Goal: Leave review/rating: Share an evaluation or opinion about a product, service, or content

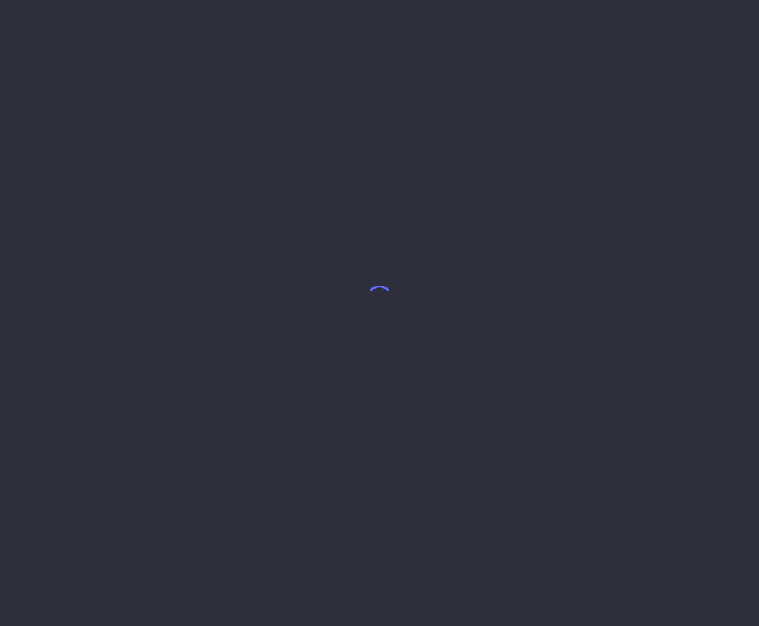
select select "7"
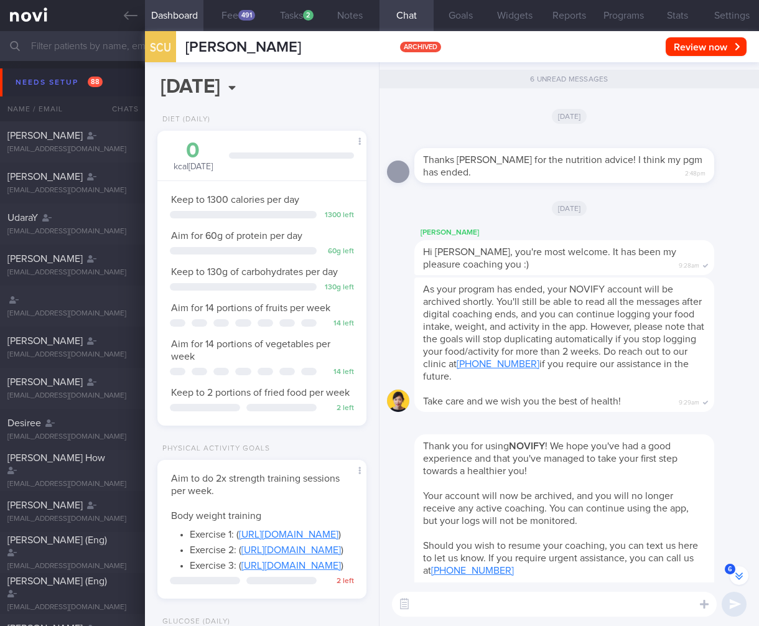
scroll to position [-121, 0]
click at [98, 39] on input "text" at bounding box center [379, 46] width 759 height 30
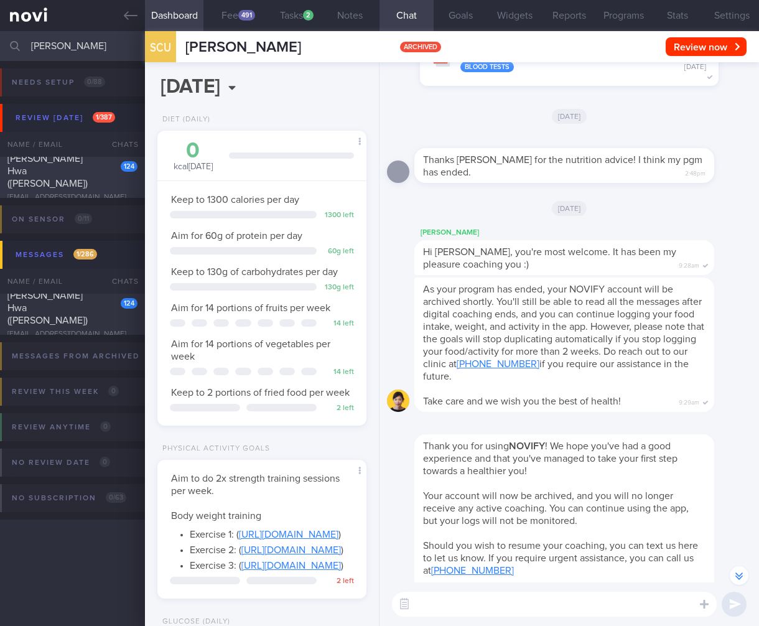
type input "[PERSON_NAME]"
click at [99, 161] on div "[PERSON_NAME] Hwa ([PERSON_NAME])" at bounding box center [70, 170] width 127 height 37
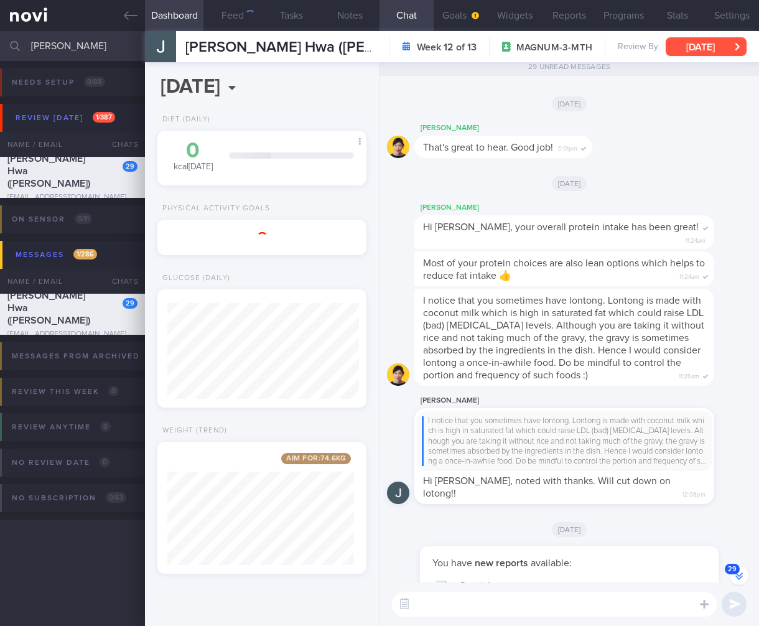
scroll to position [-1205, 0]
click at [694, 40] on button "[DATE]" at bounding box center [706, 46] width 81 height 19
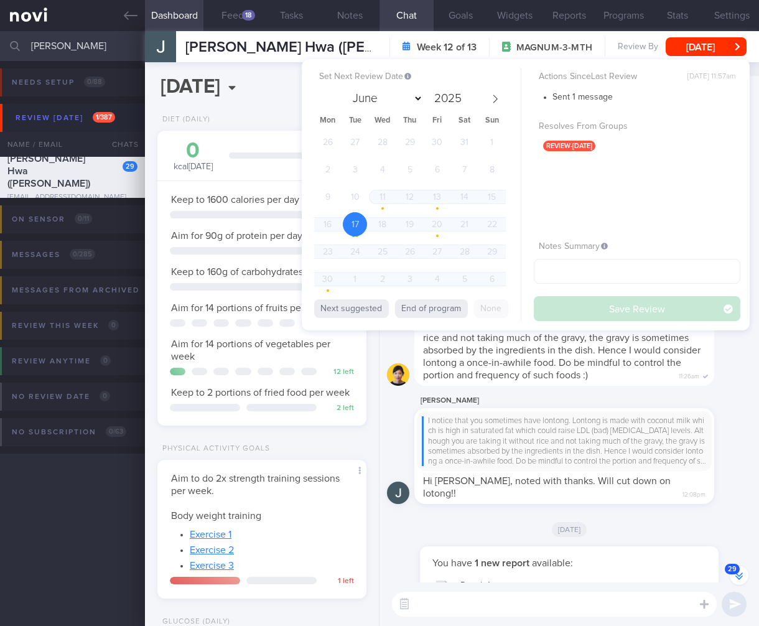
scroll to position [91, 182]
click at [635, 423] on div "I notice that you sometimes have lontong. Lontong is made with coconut milk whi…" at bounding box center [564, 441] width 285 height 50
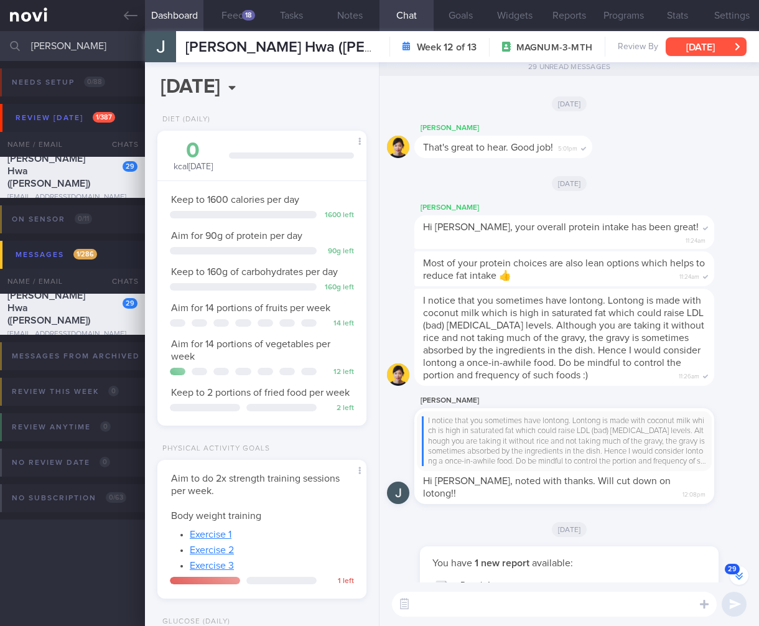
click at [690, 37] on button "[DATE]" at bounding box center [706, 46] width 81 height 19
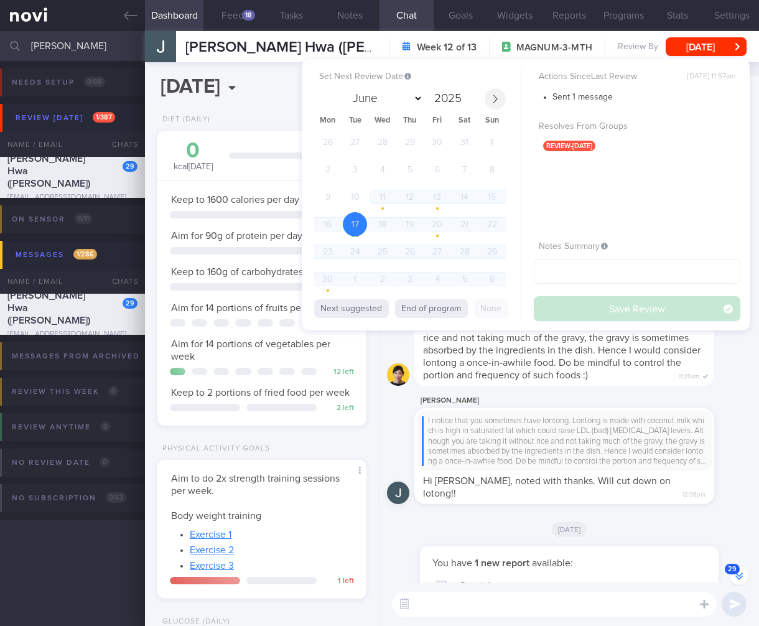
click at [493, 92] on span at bounding box center [495, 98] width 21 height 21
click at [494, 91] on span at bounding box center [495, 98] width 21 height 21
select select "7"
click at [382, 247] on span "27" at bounding box center [382, 252] width 24 height 24
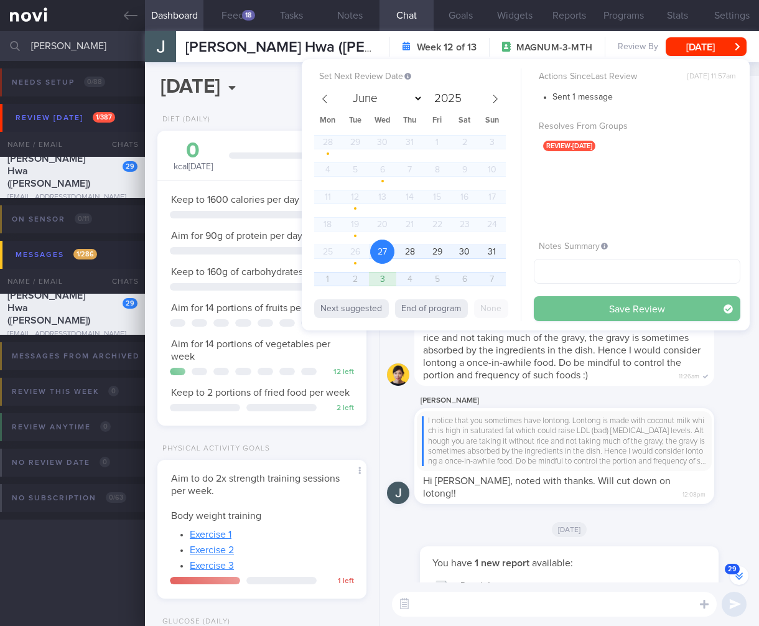
click at [706, 311] on button "Save Review" at bounding box center [637, 308] width 207 height 25
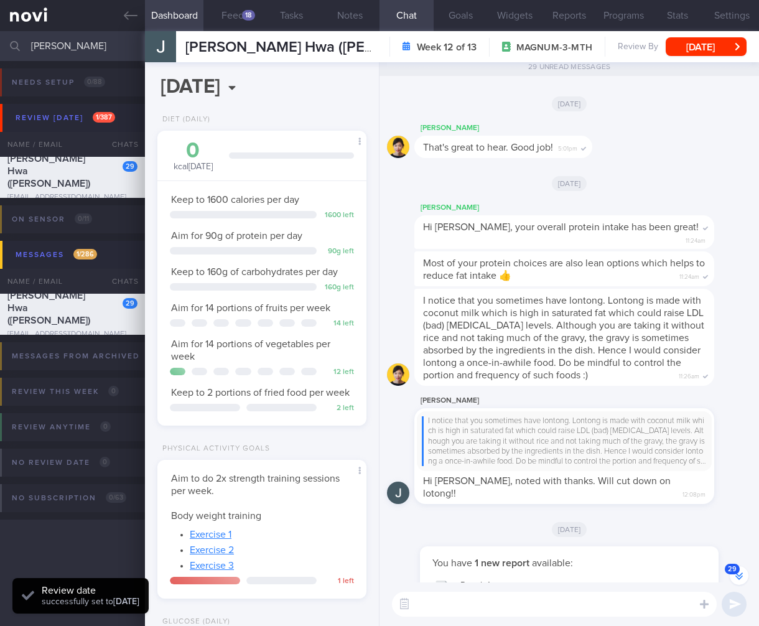
click at [686, 407] on div "[PERSON_NAME]" at bounding box center [582, 400] width 337 height 15
